Goal: Obtain resource: Obtain resource

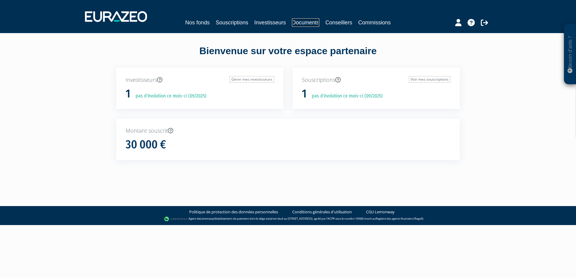
click at [307, 23] on link "Documents" at bounding box center [305, 22] width 27 height 8
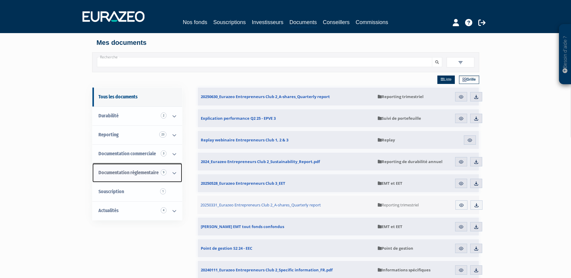
click at [173, 172] on icon at bounding box center [175, 173] width 16 height 19
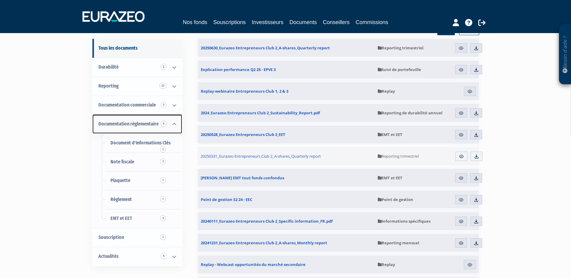
scroll to position [60, 0]
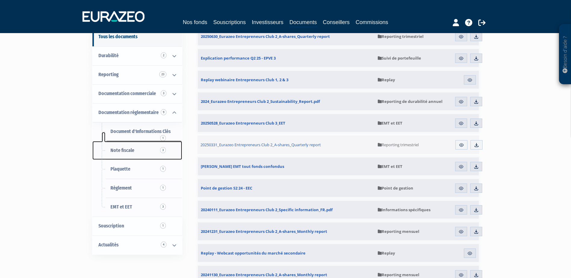
click at [133, 152] on span "Note fiscale 3" at bounding box center [123, 151] width 24 height 6
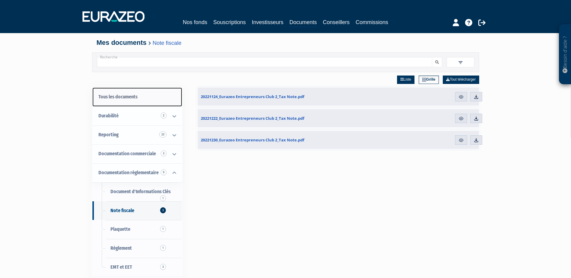
click at [123, 97] on link "Tous les documents" at bounding box center [137, 97] width 90 height 19
